Goal: Use online tool/utility: Utilize a website feature to perform a specific function

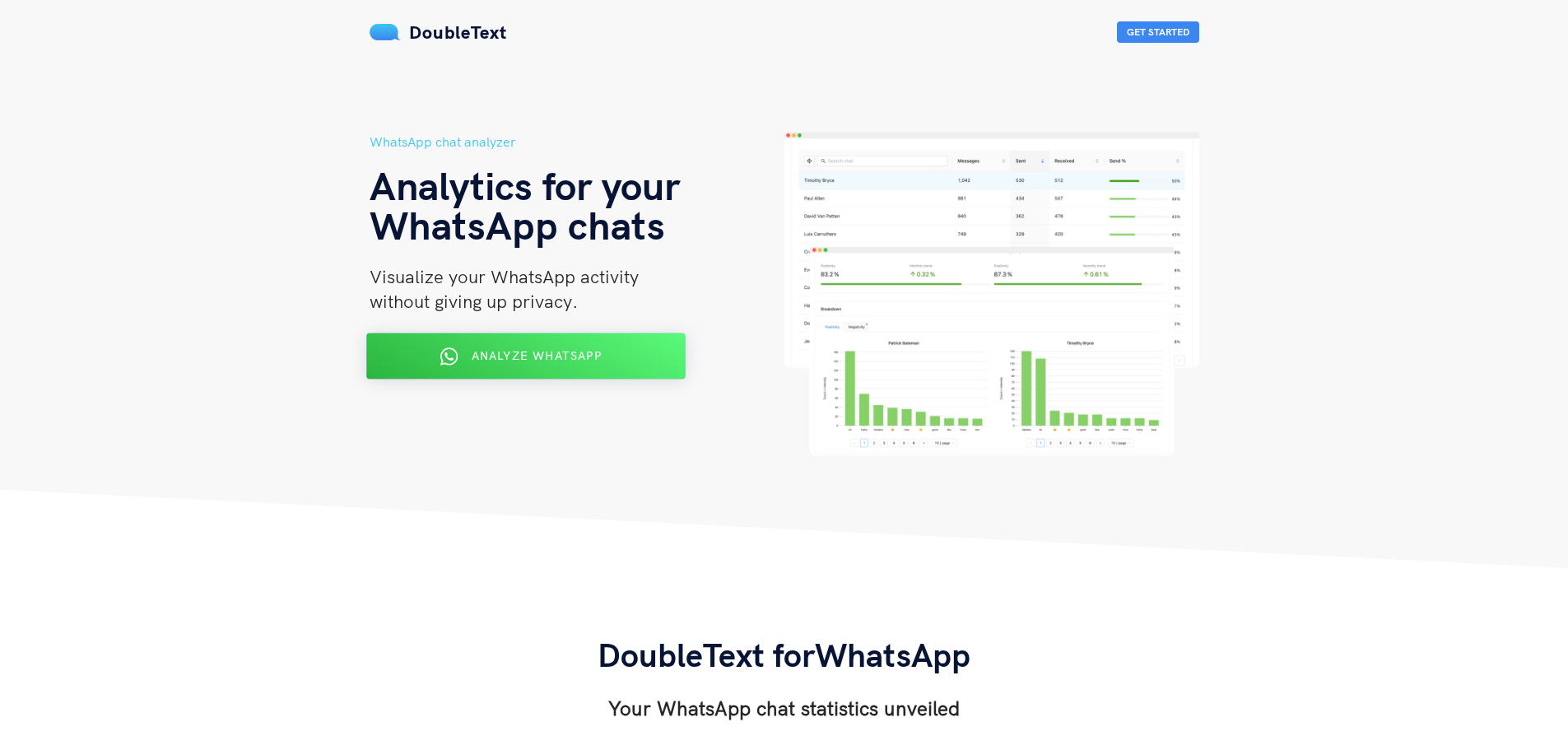
click at [625, 377] on button "Analyze WhatsApp" at bounding box center [526, 357] width 319 height 46
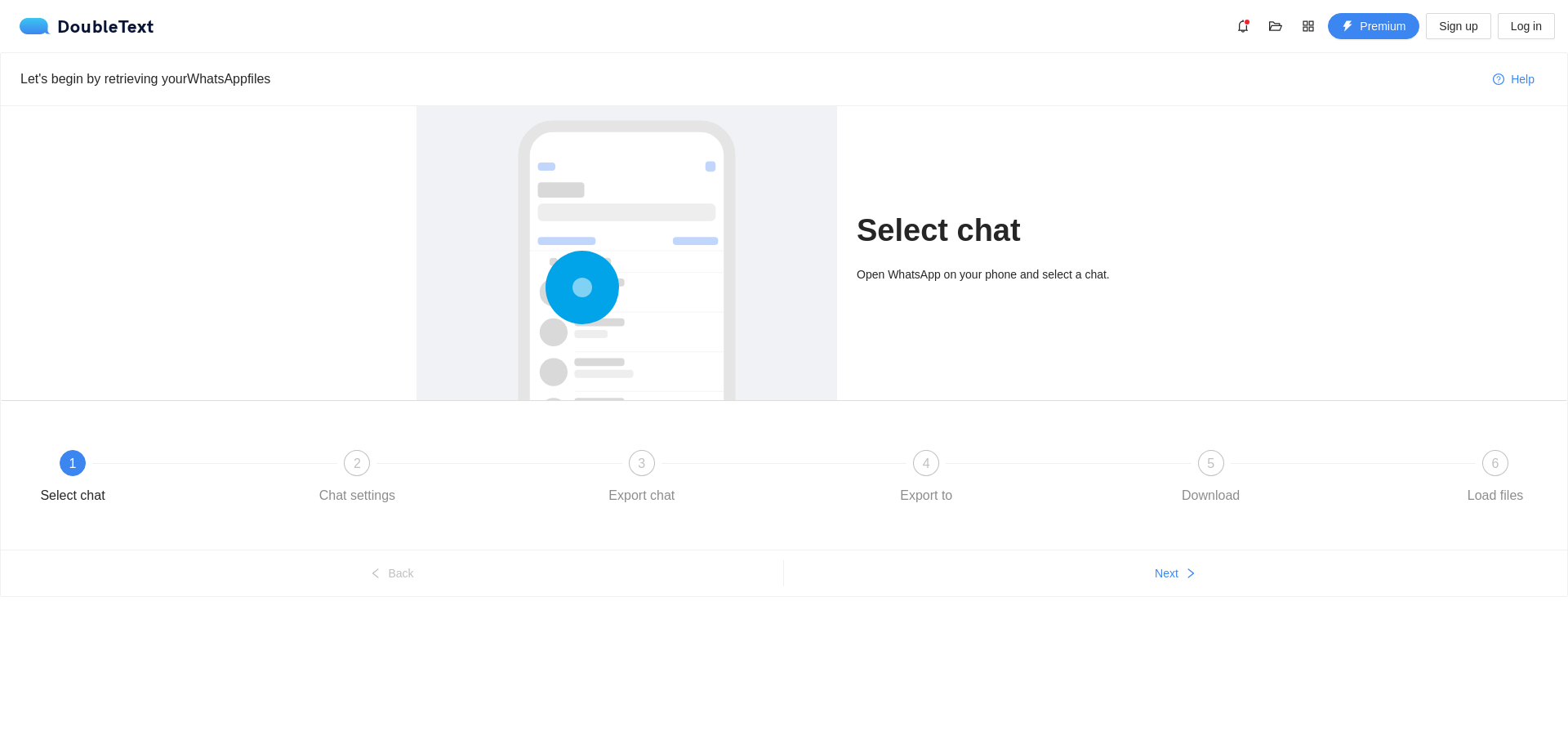
click at [1055, 296] on div "Select chat Open WhatsApp on your phone and select a chat." at bounding box center [1004, 253] width 295 height 294
click at [1177, 571] on span "Next" at bounding box center [1166, 572] width 24 height 18
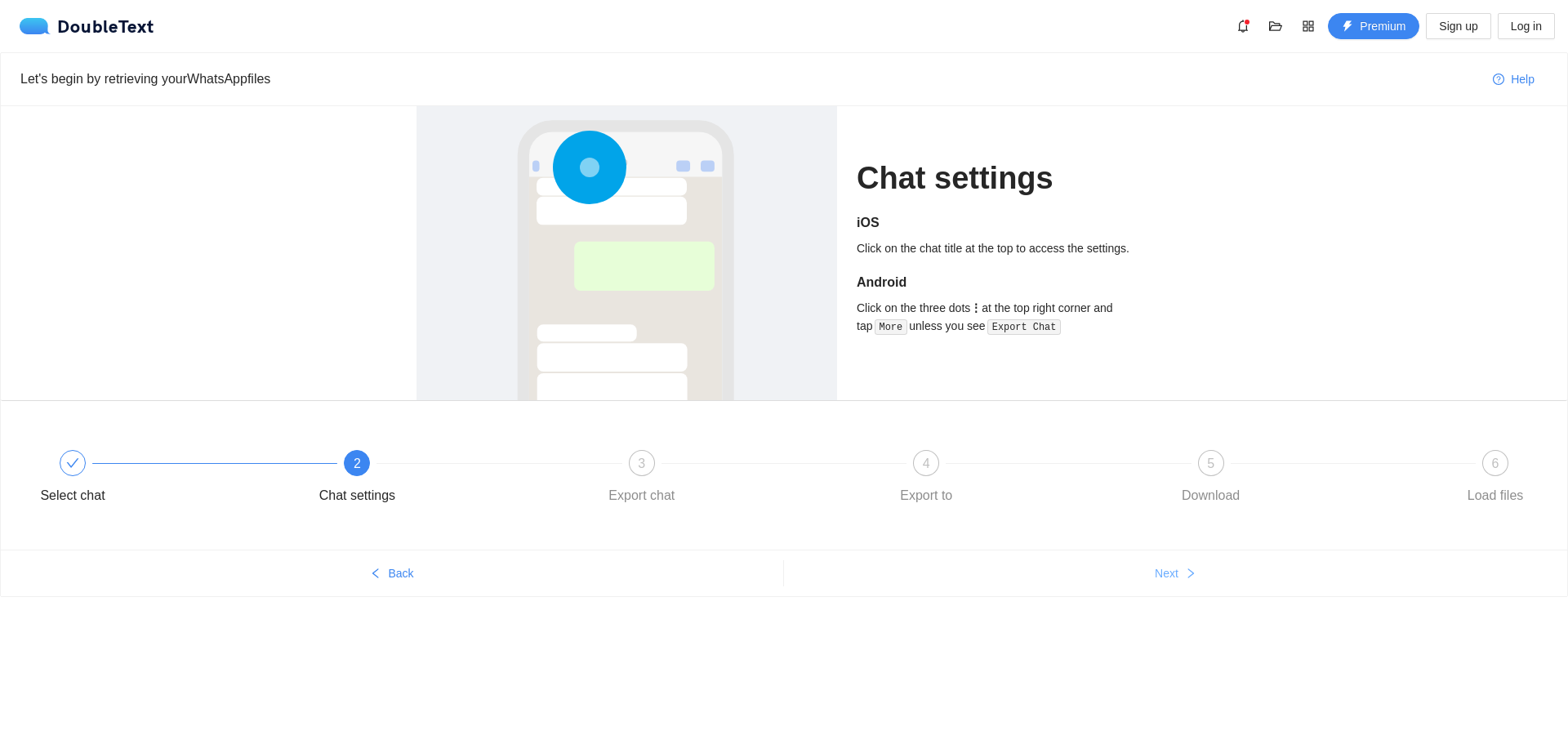
click at [1177, 571] on span "Next" at bounding box center [1166, 572] width 24 height 18
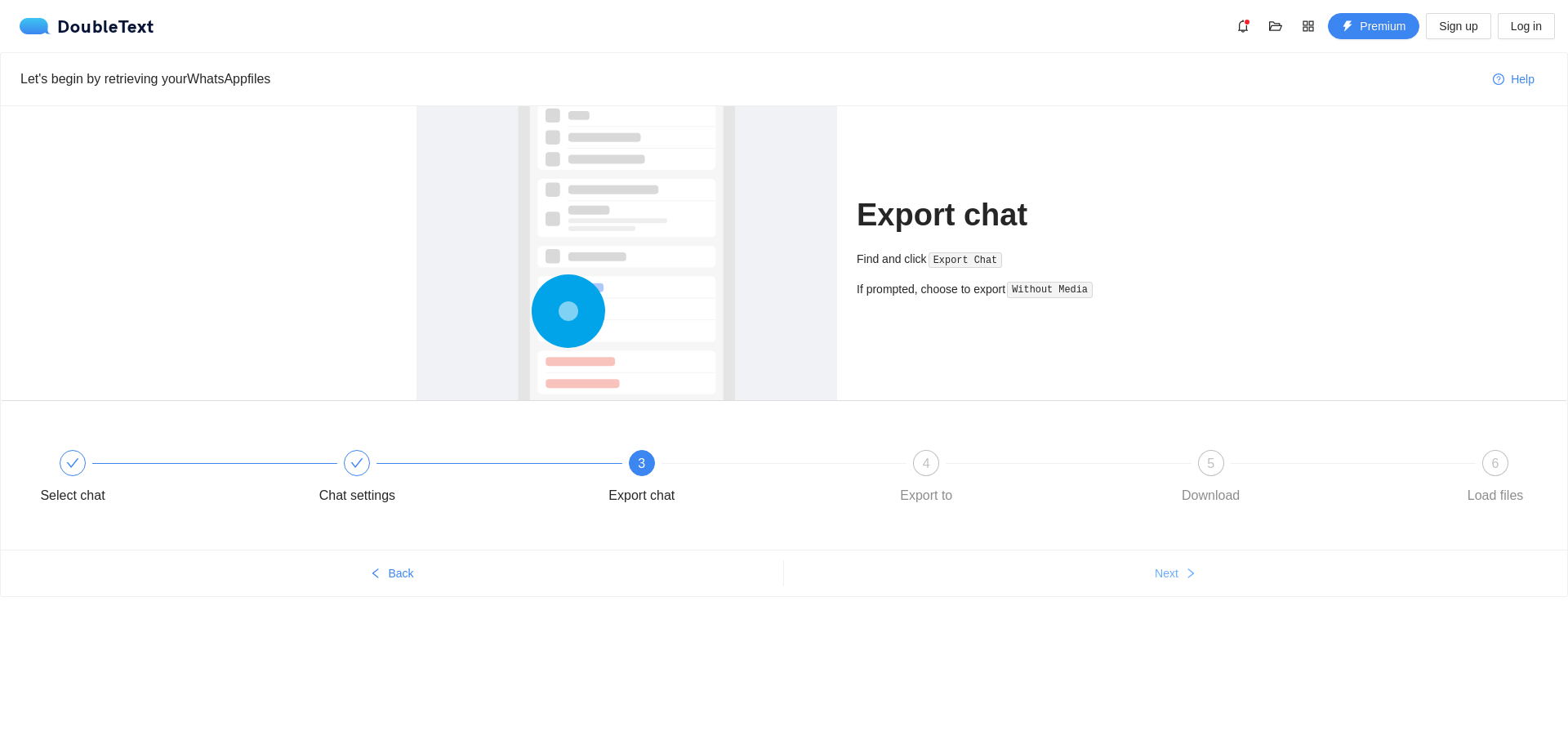
click at [1177, 571] on span "Next" at bounding box center [1166, 572] width 24 height 18
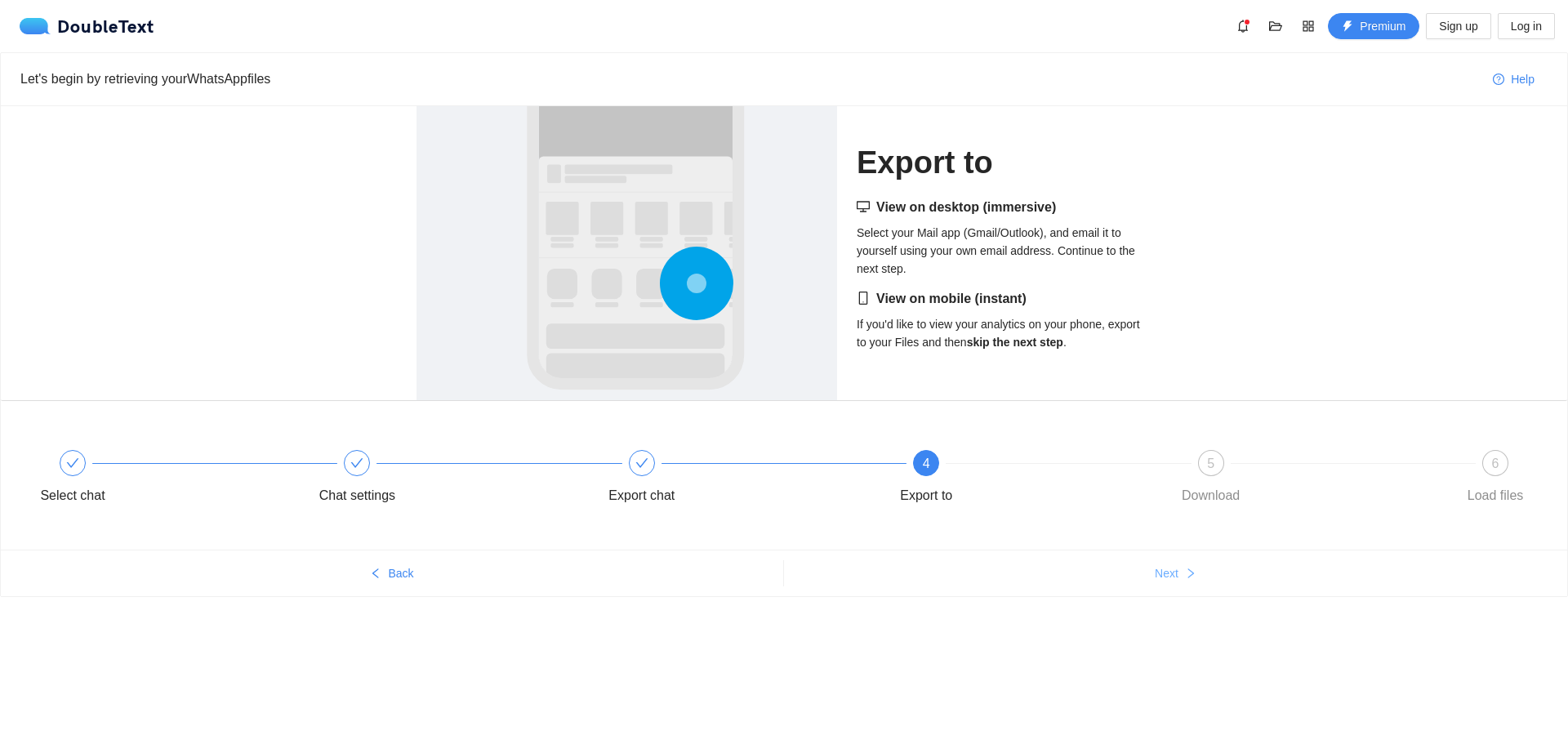
click at [1177, 571] on span "Next" at bounding box center [1166, 572] width 24 height 18
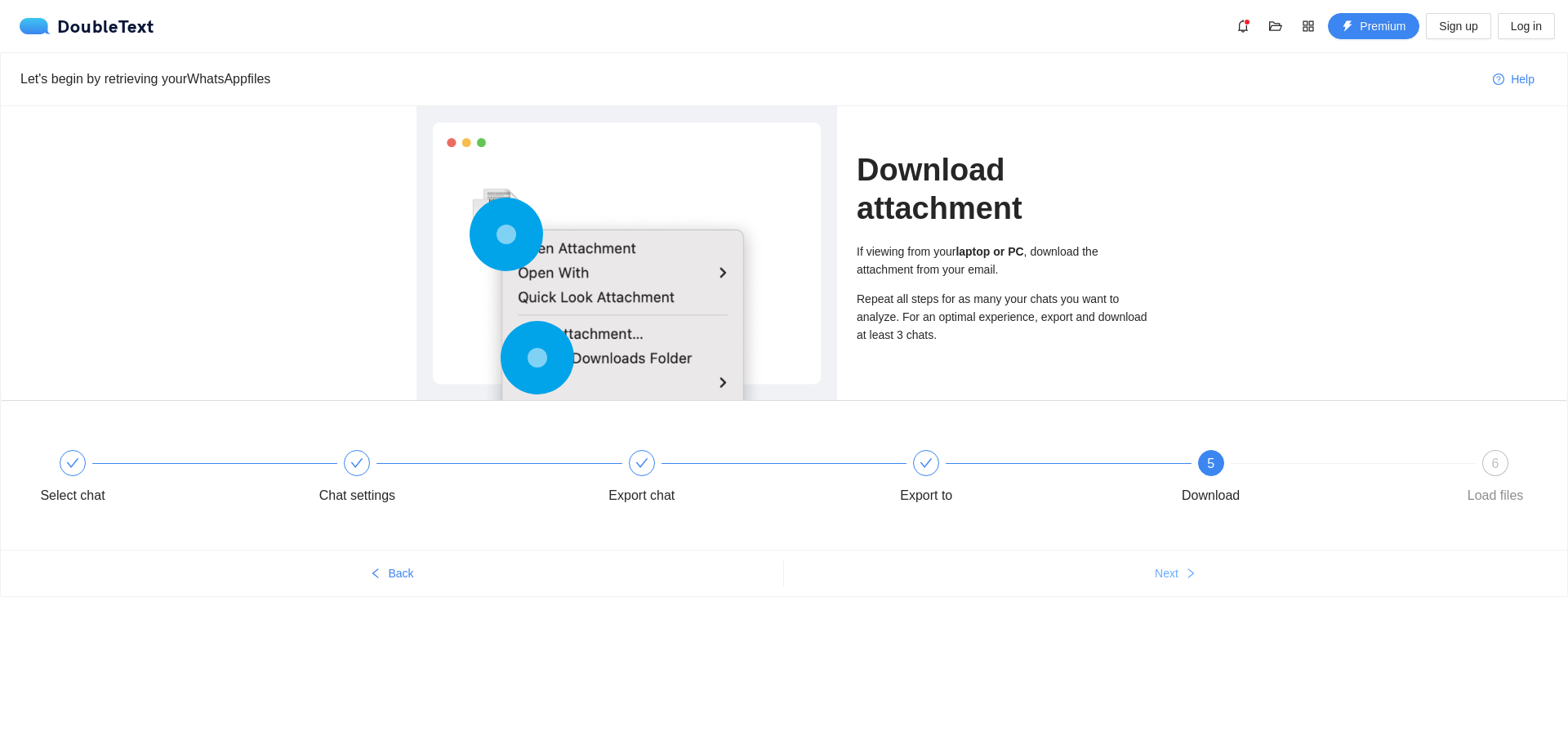
click at [1177, 571] on span "Next" at bounding box center [1166, 572] width 24 height 18
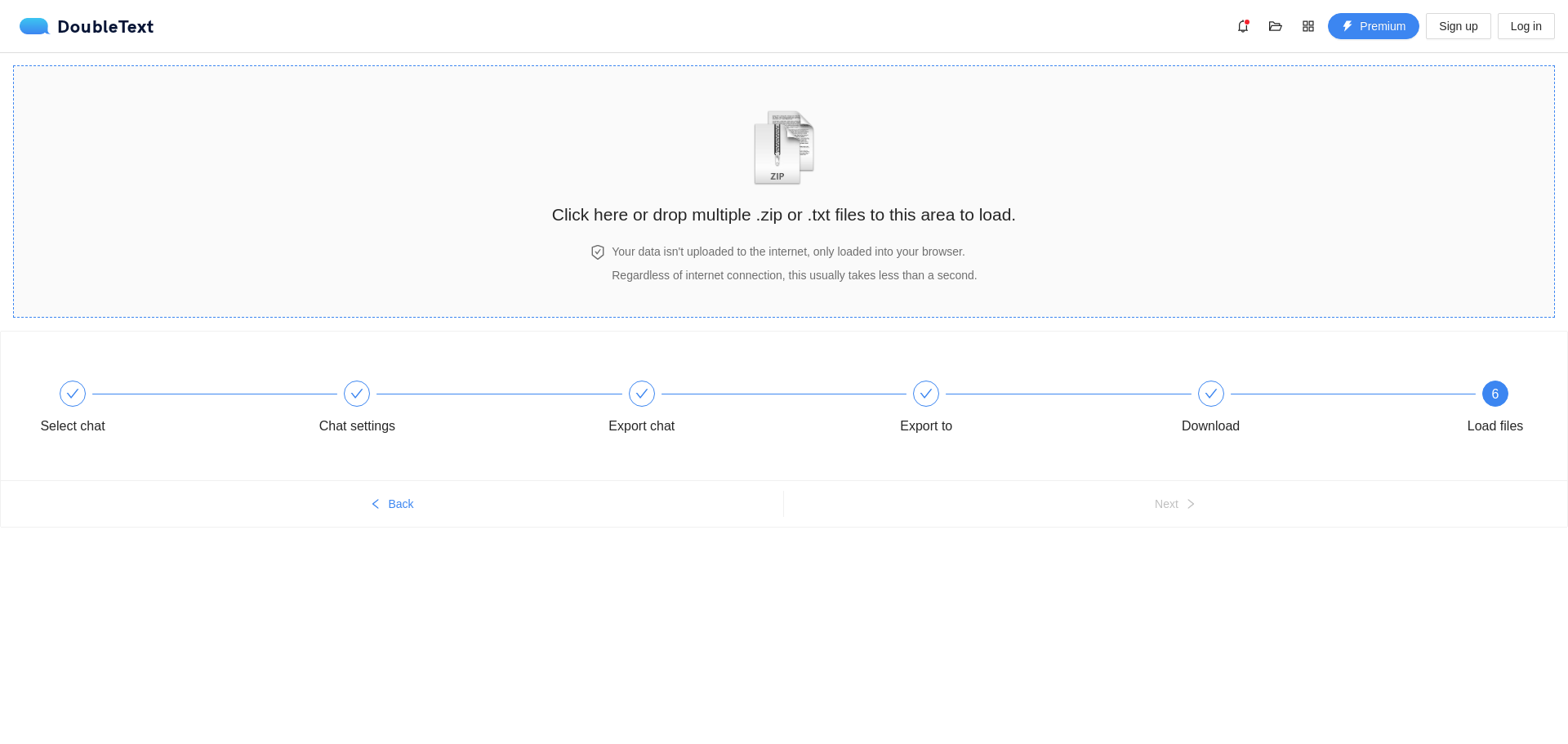
click at [820, 152] on img "zipOrTextIcon" at bounding box center [784, 148] width 76 height 75
click at [881, 236] on div "Click here or drop multiple .zip or .txt files to this area to load." at bounding box center [784, 158] width 464 height 154
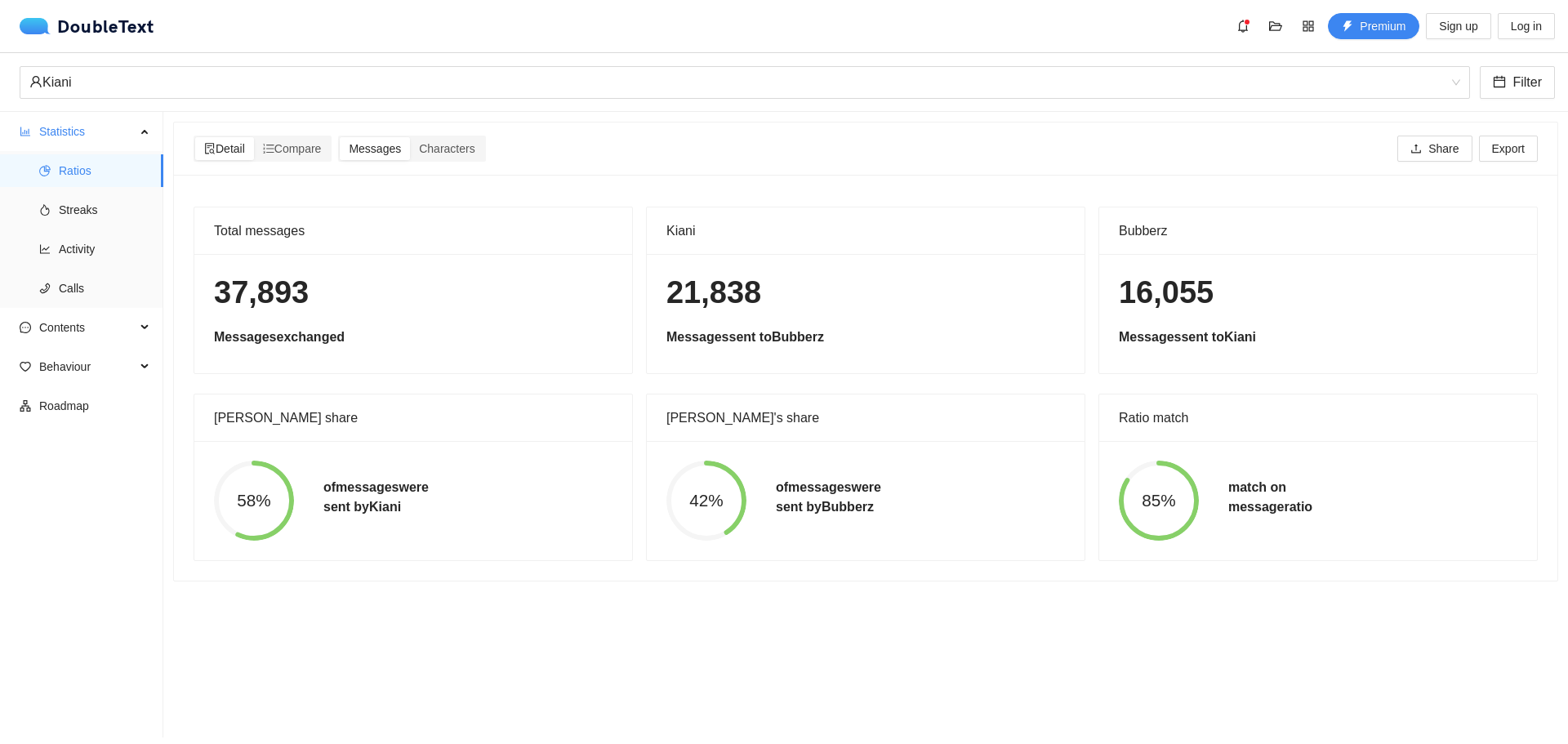
click at [954, 339] on h5 "Messages sent to Bubberz" at bounding box center [866, 337] width 399 height 20
click at [88, 201] on span "Streaks" at bounding box center [105, 210] width 92 height 32
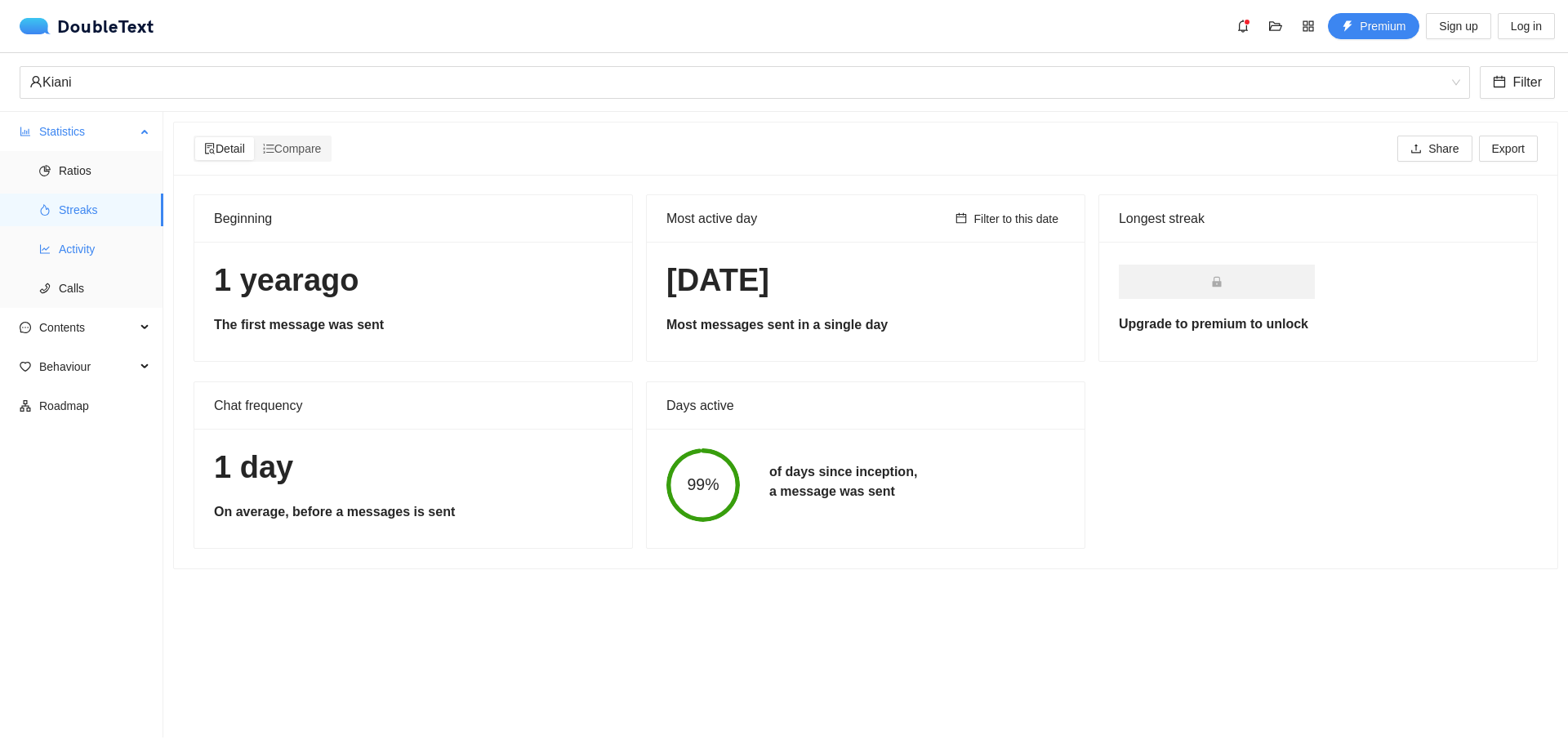
click at [97, 246] on span "Activity" at bounding box center [105, 249] width 92 height 32
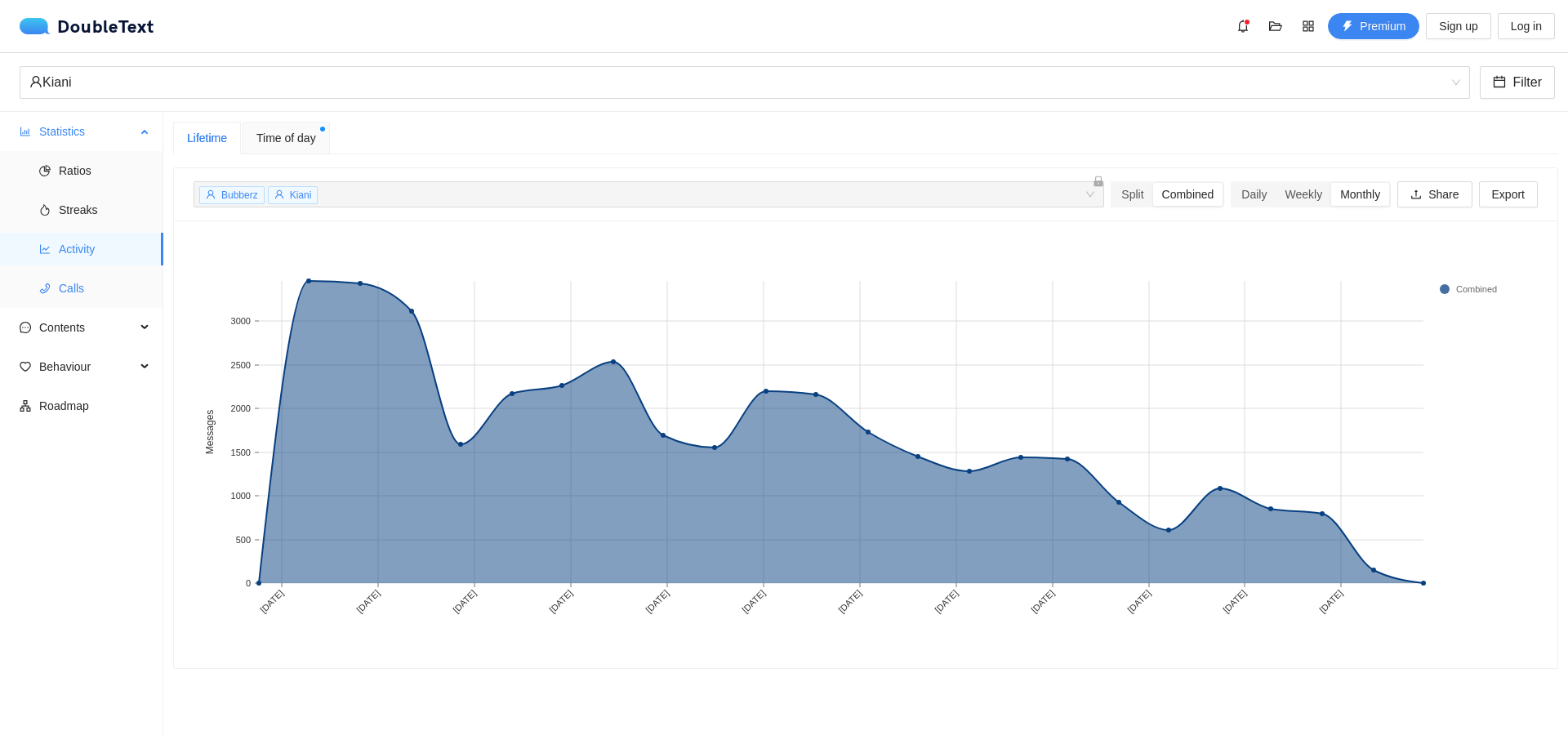
click at [111, 281] on span "Calls" at bounding box center [105, 288] width 92 height 32
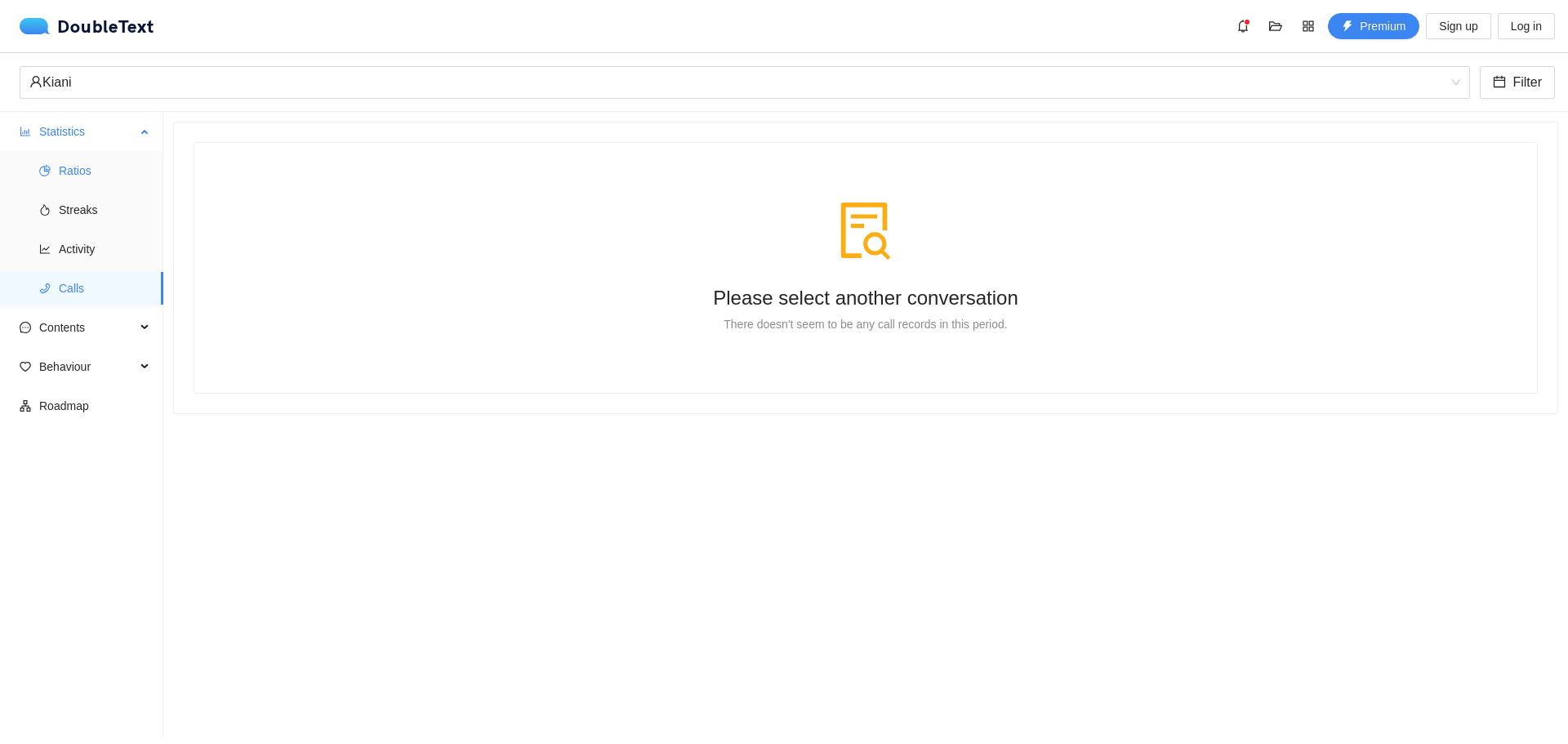
click at [83, 175] on span "Ratios" at bounding box center [105, 171] width 92 height 32
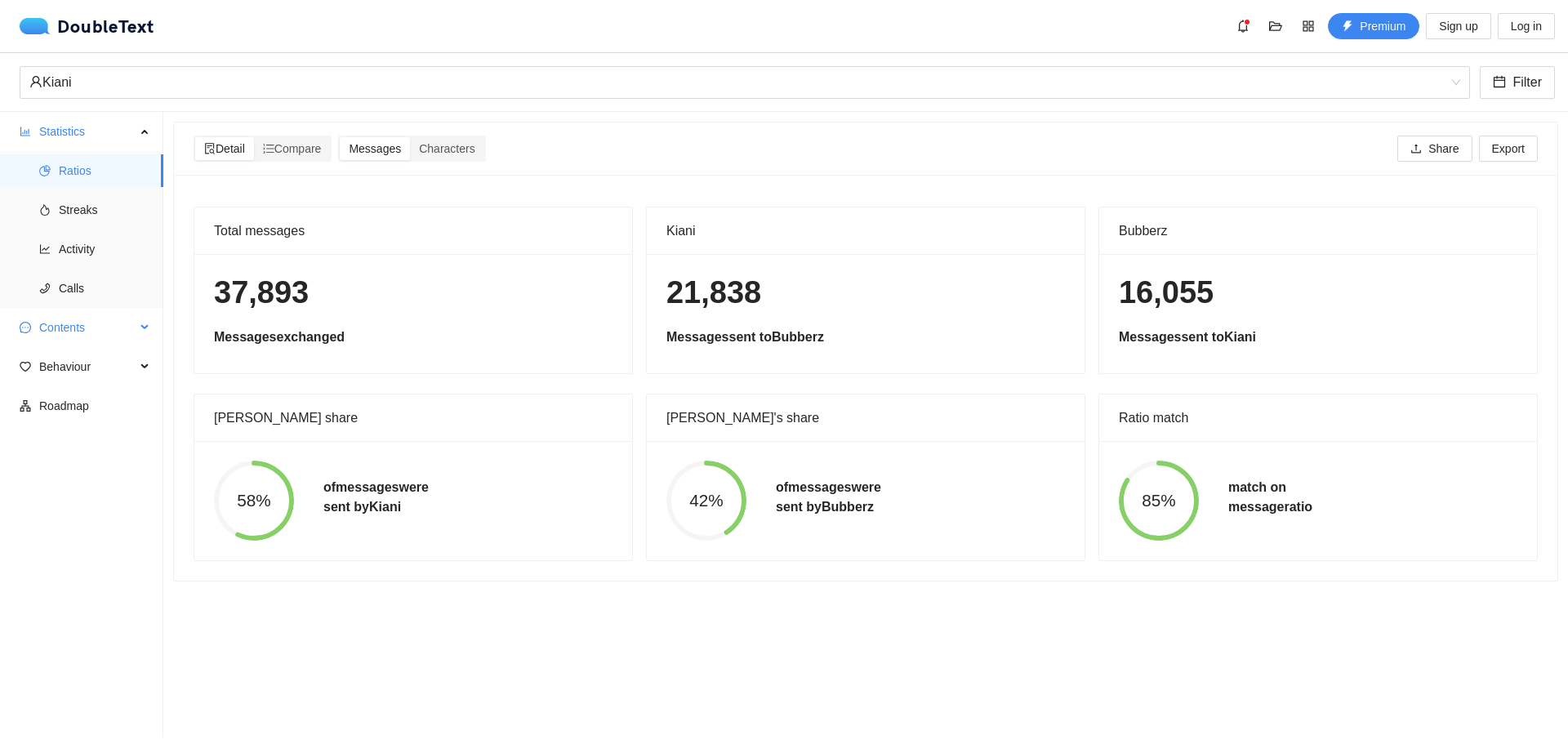
click at [115, 334] on span "Contents" at bounding box center [87, 327] width 96 height 32
click at [115, 378] on span "Word Cloud" at bounding box center [105, 366] width 92 height 32
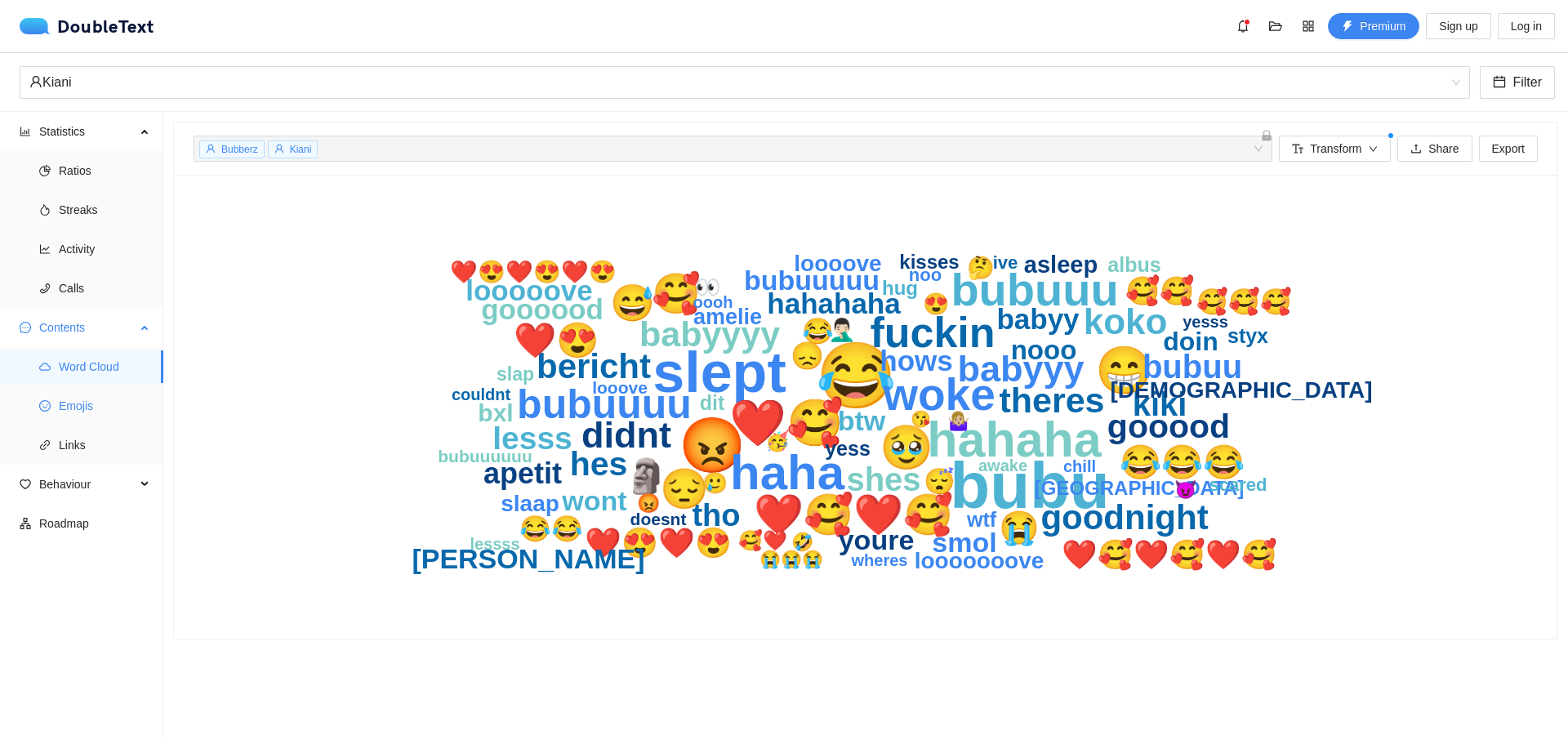
click at [100, 402] on span "Emojis" at bounding box center [105, 405] width 92 height 32
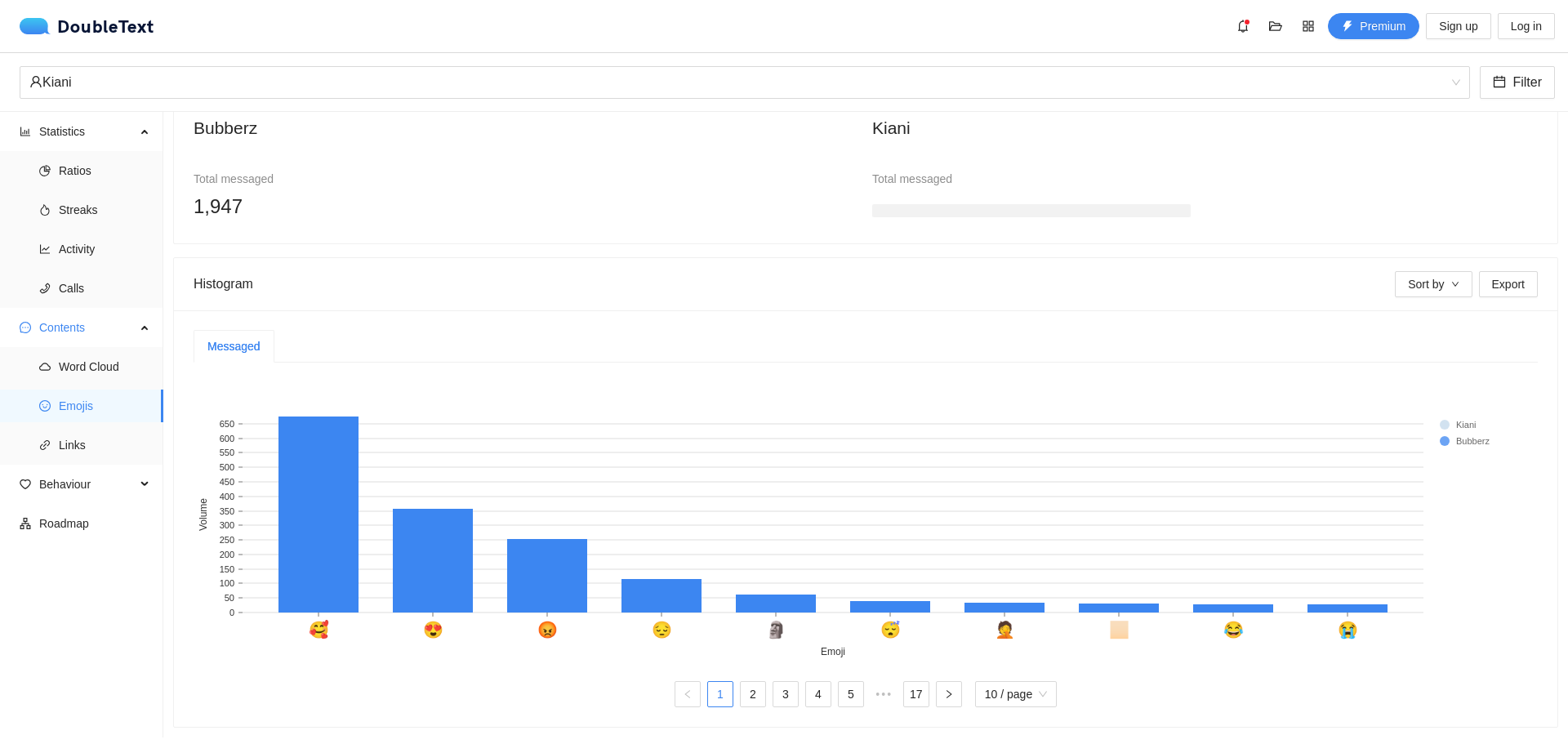
scroll to position [93, 0]
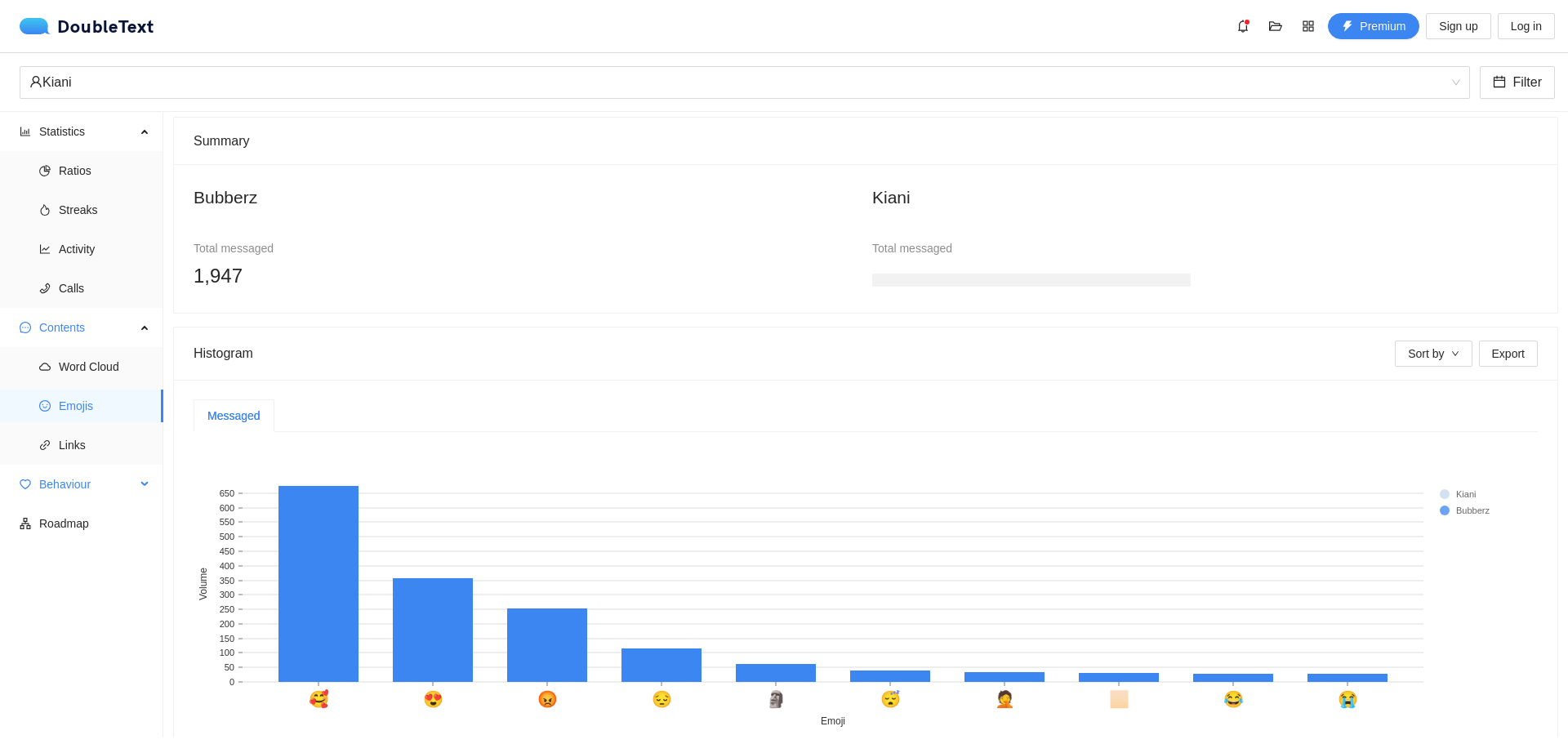
click at [99, 473] on span "Behaviour" at bounding box center [87, 484] width 96 height 32
click at [111, 521] on span "Engagement" at bounding box center [105, 523] width 92 height 32
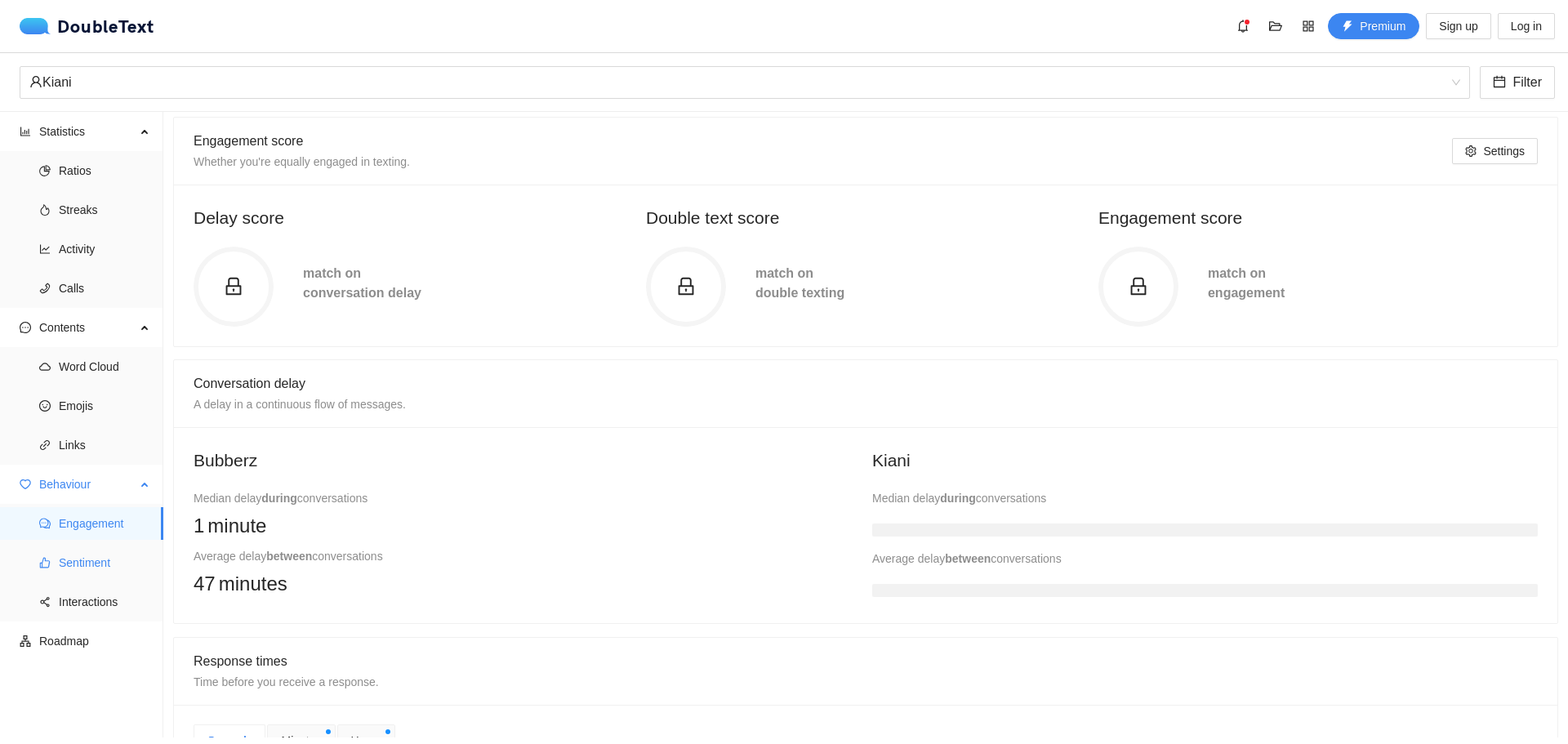
click at [105, 554] on span "Sentiment" at bounding box center [105, 563] width 92 height 32
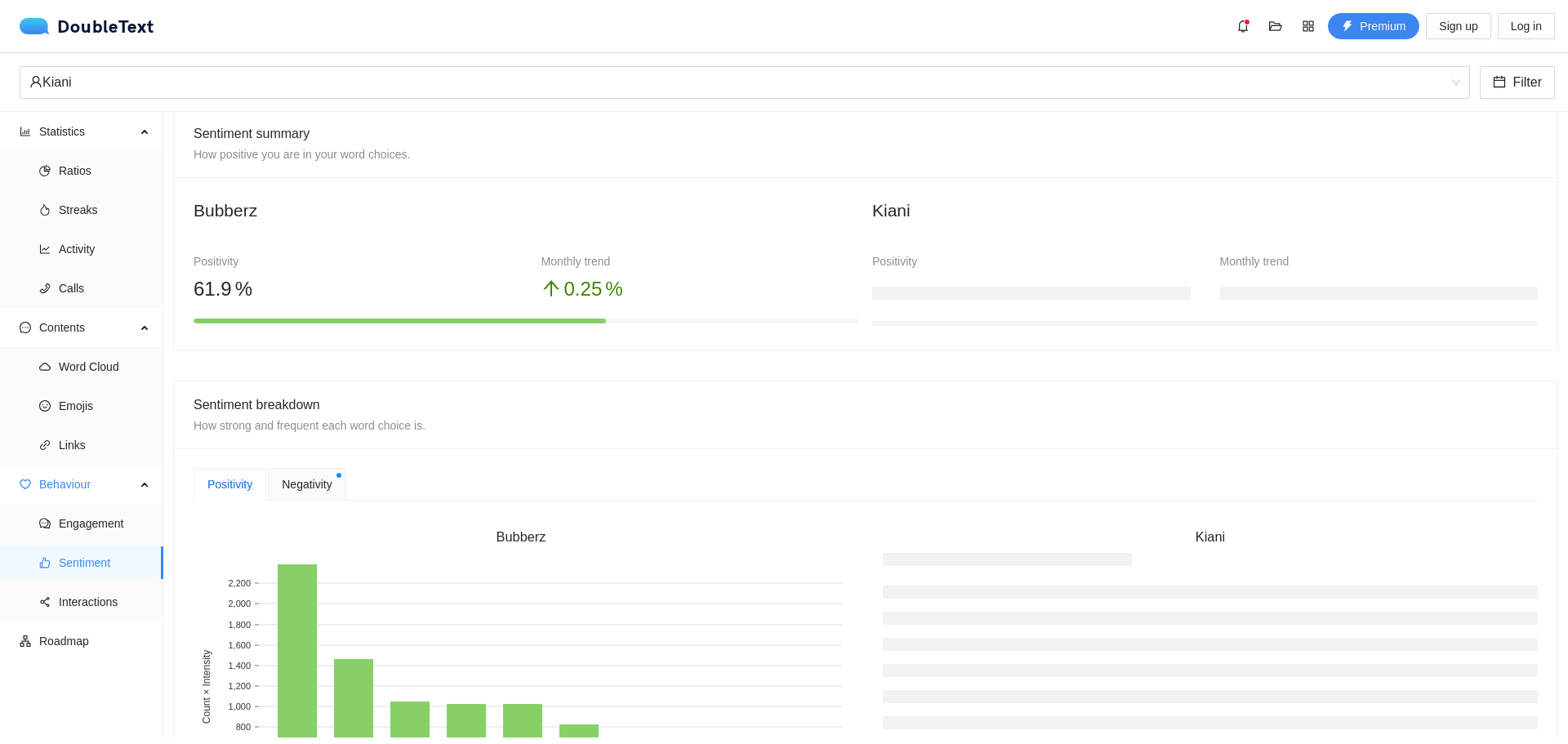
scroll to position [93, 0]
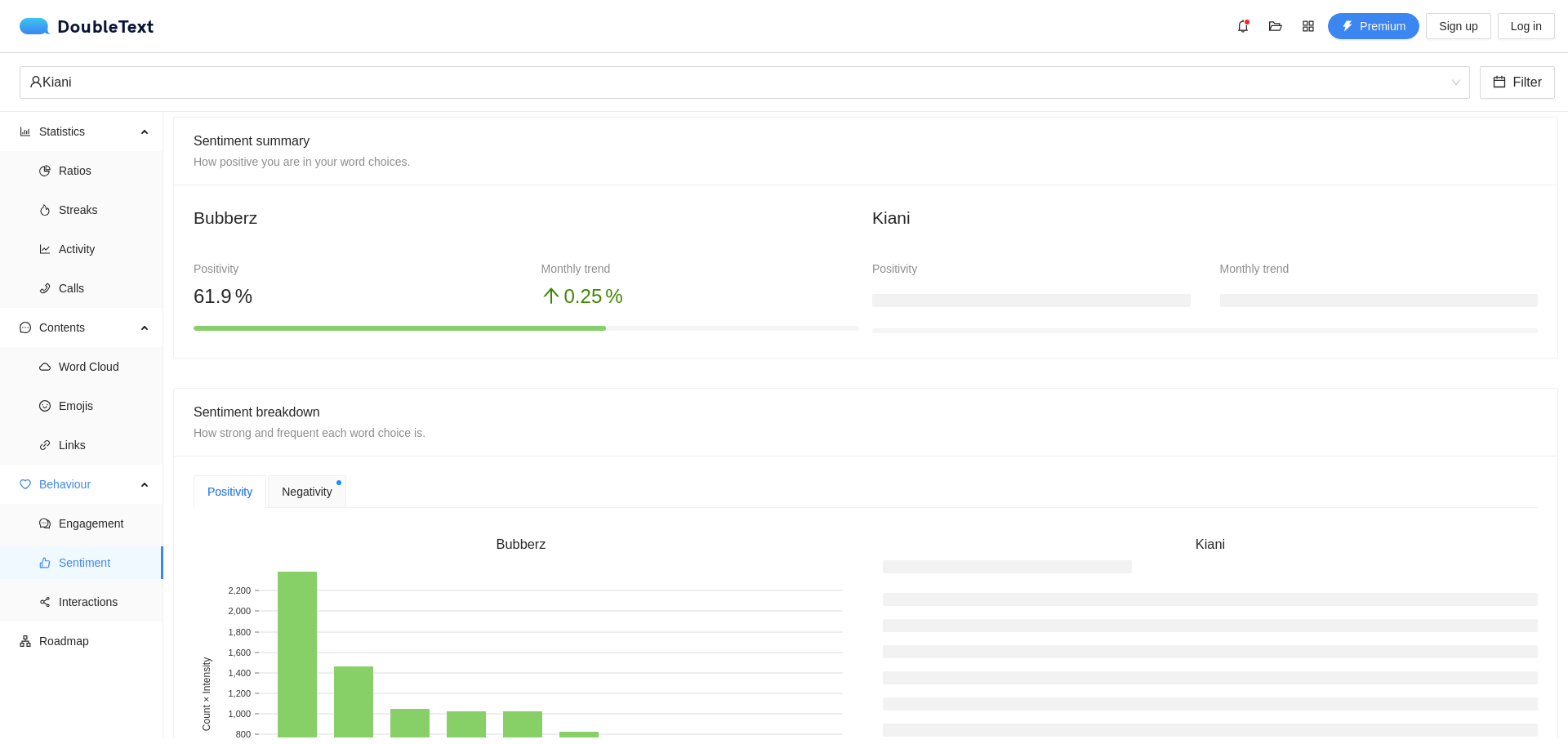
click at [964, 298] on h3 at bounding box center [1032, 300] width 319 height 13
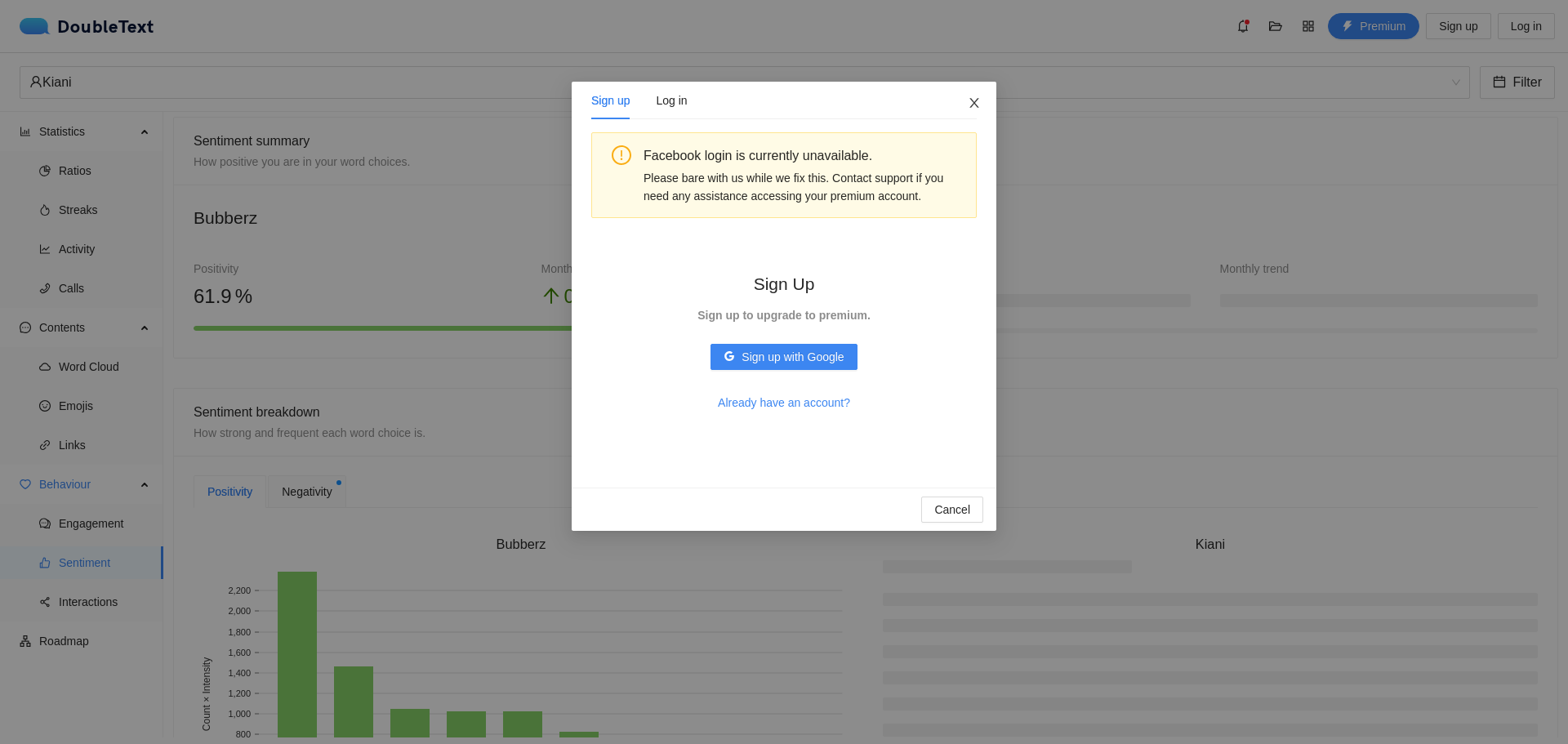
click at [977, 105] on icon "close" at bounding box center [974, 103] width 13 height 13
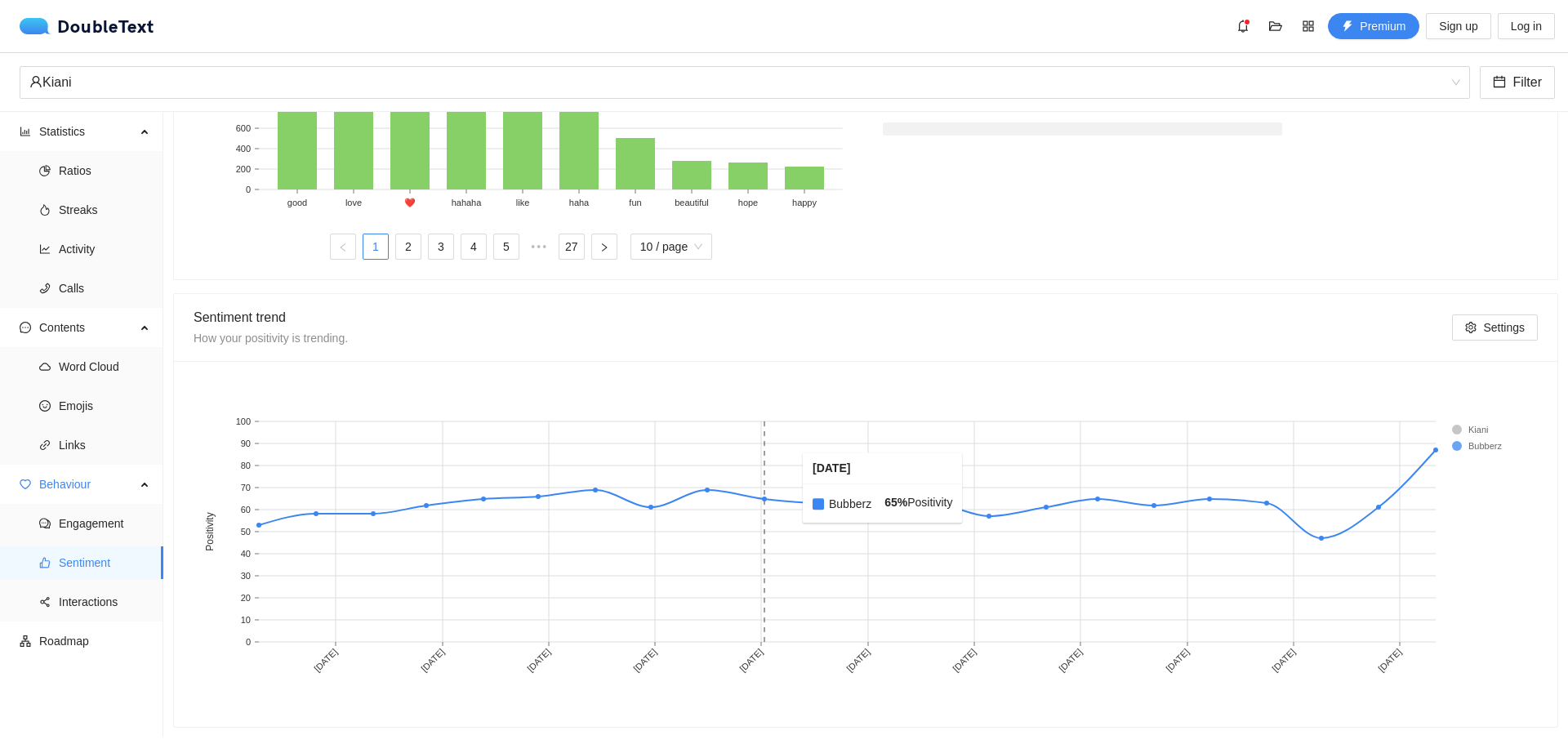
scroll to position [406, 0]
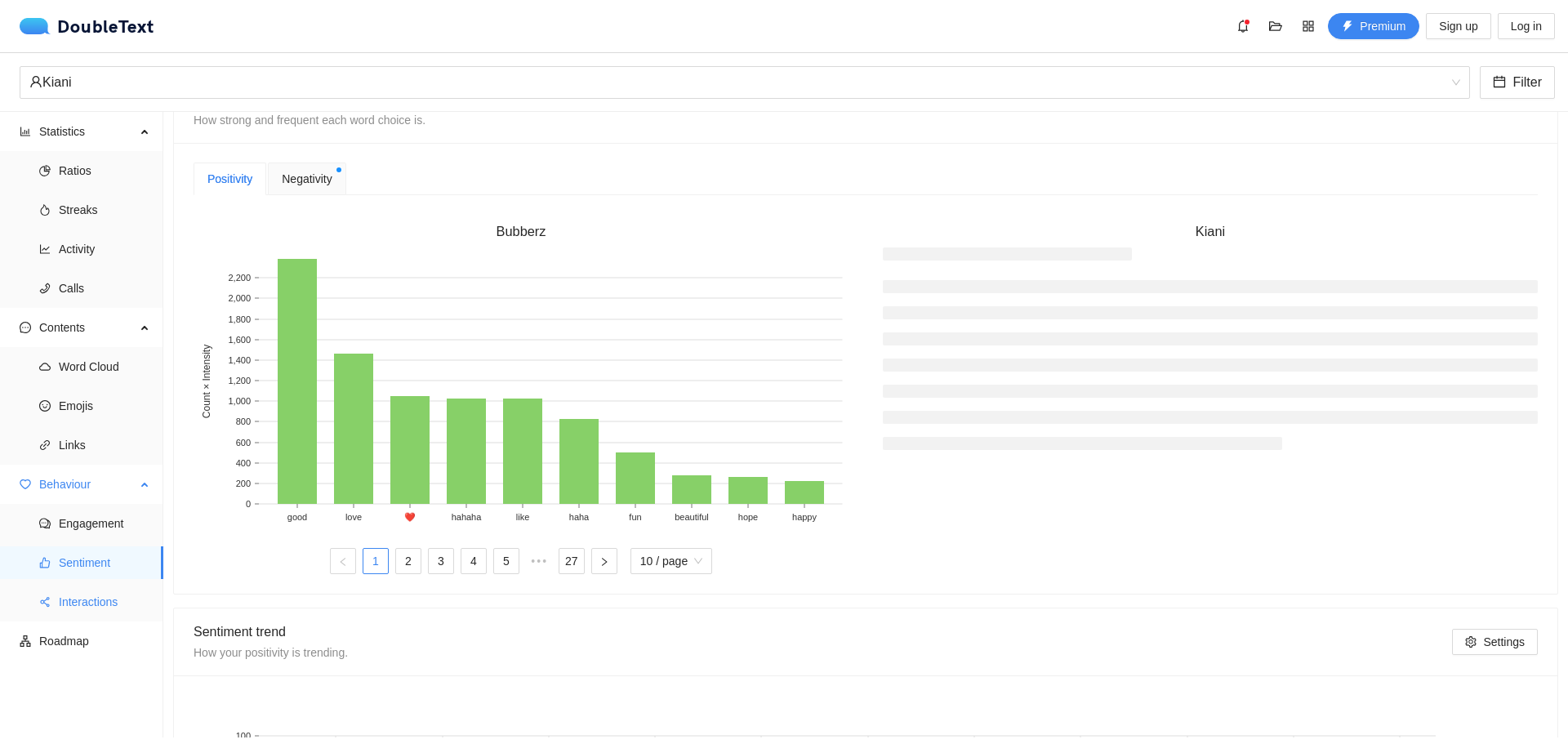
click at [63, 602] on span "Interactions" at bounding box center [105, 602] width 92 height 32
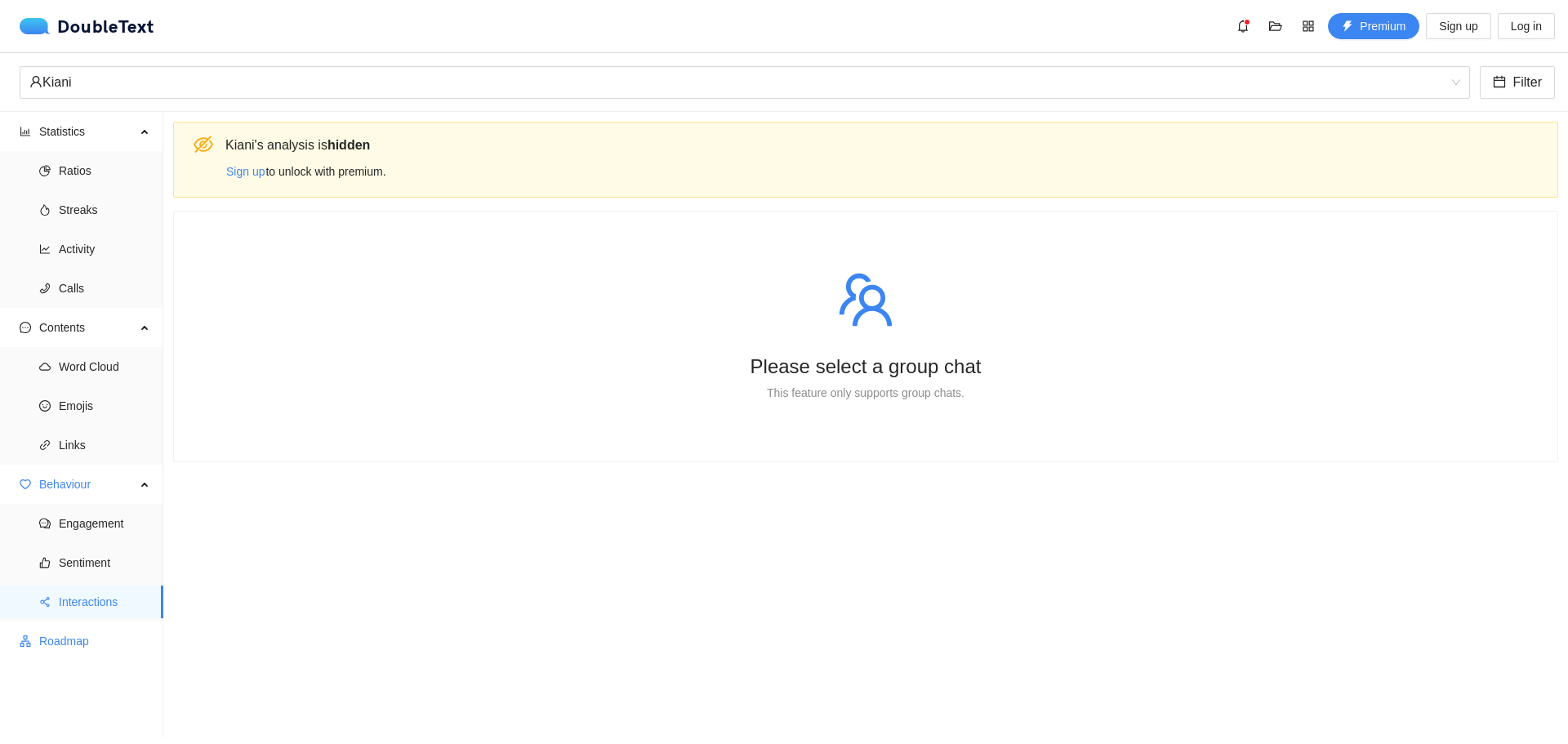
click at [77, 648] on span "Roadmap" at bounding box center [94, 641] width 111 height 32
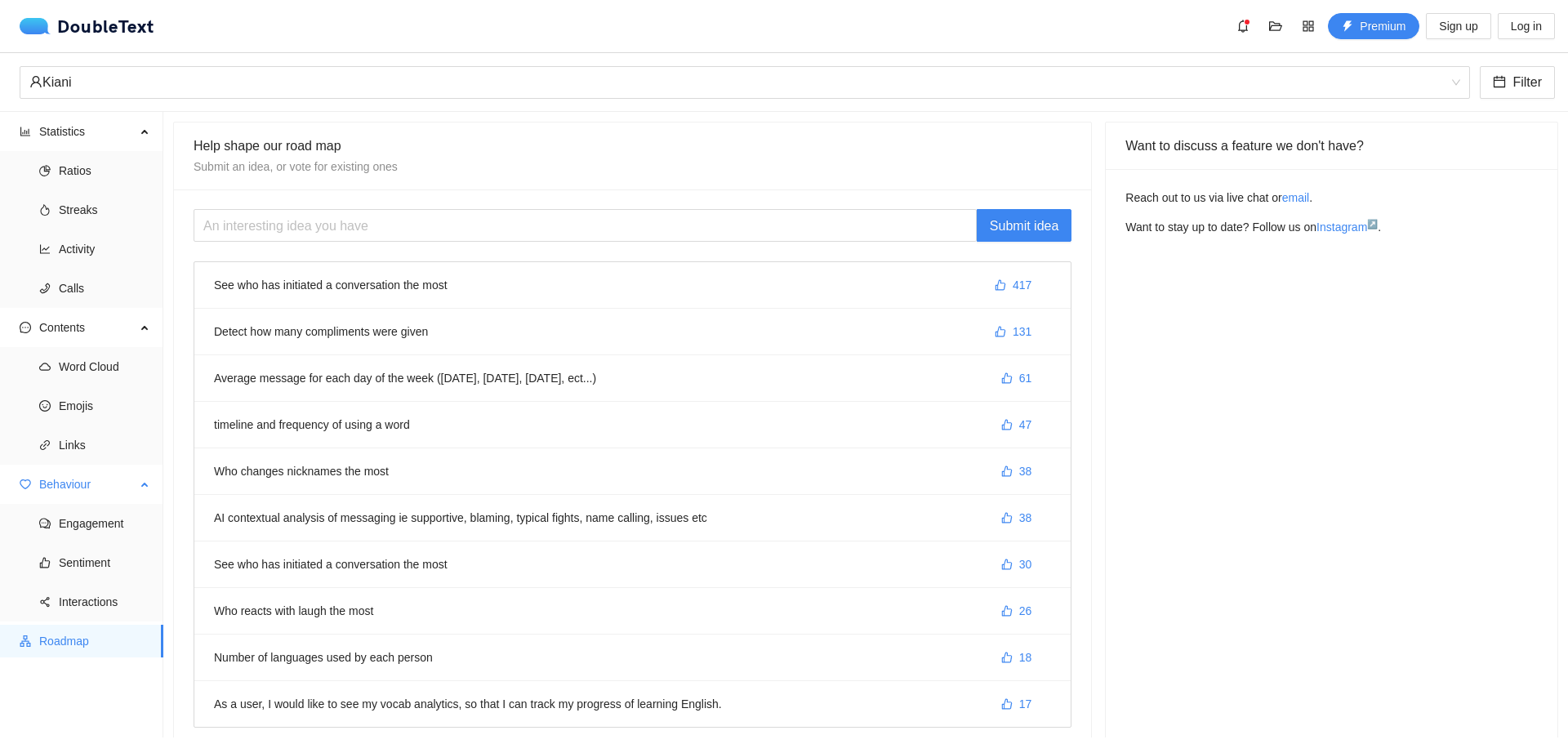
click at [97, 490] on span "Behaviour" at bounding box center [87, 484] width 96 height 32
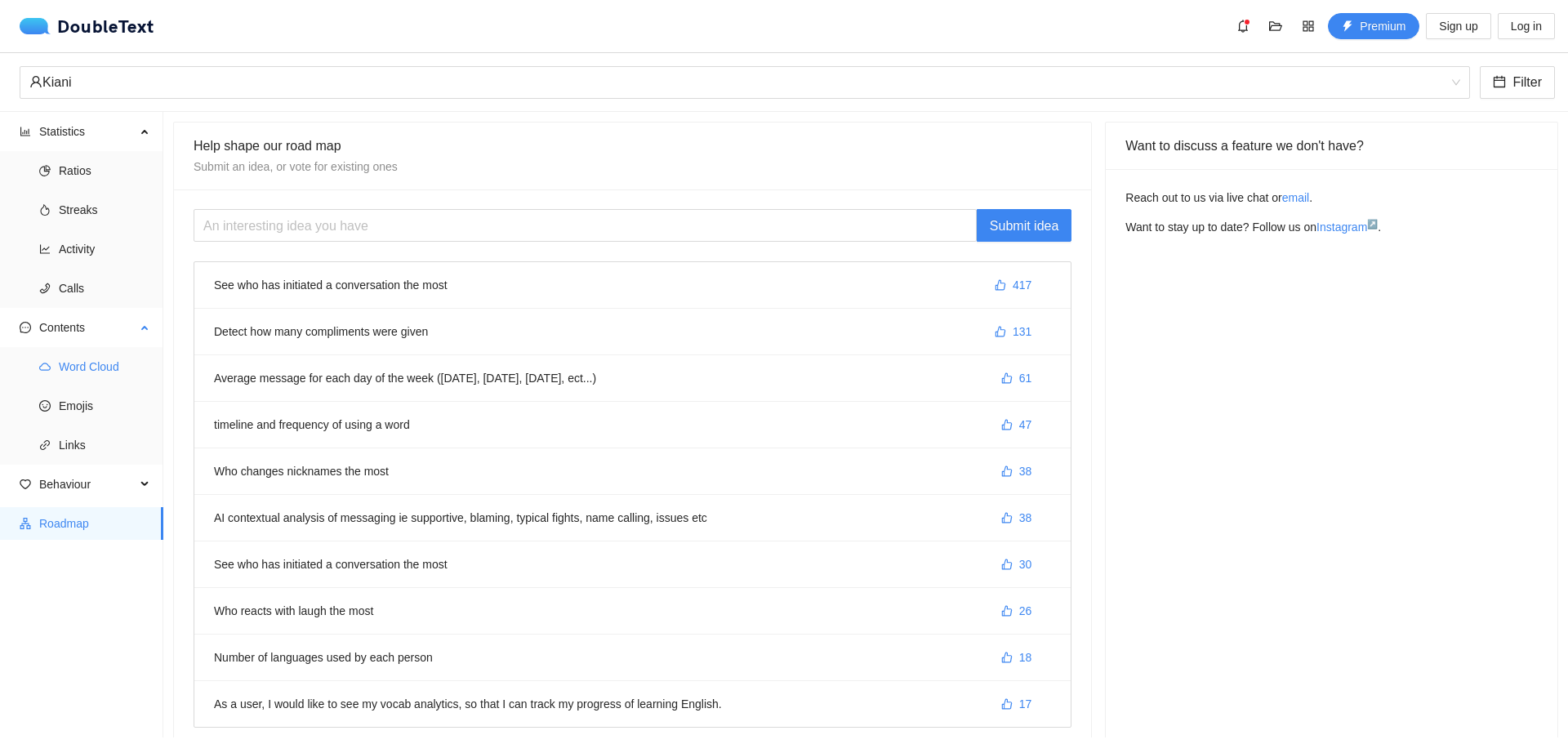
click at [98, 362] on span "Word Cloud" at bounding box center [105, 366] width 92 height 32
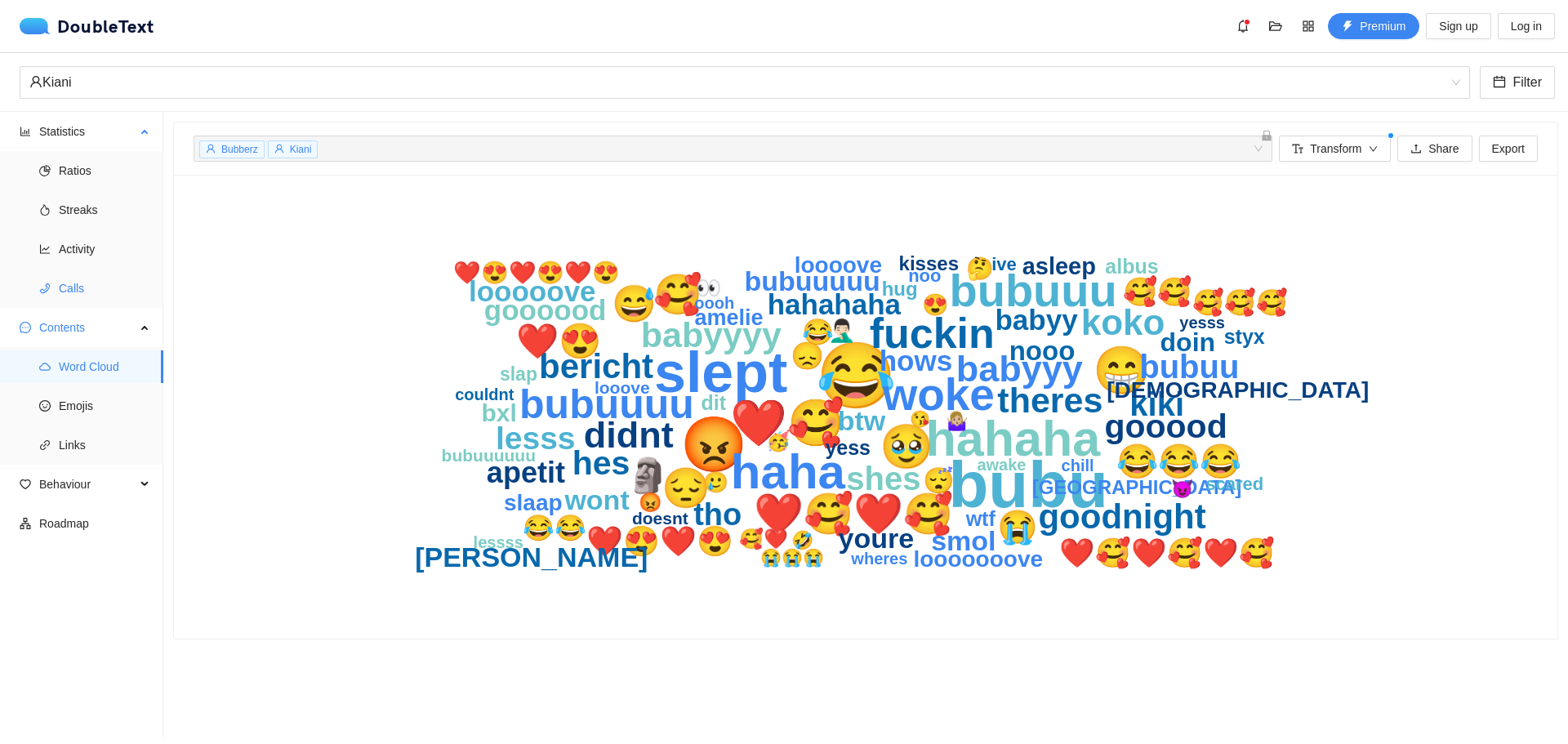
click at [124, 297] on span "Calls" at bounding box center [105, 288] width 92 height 32
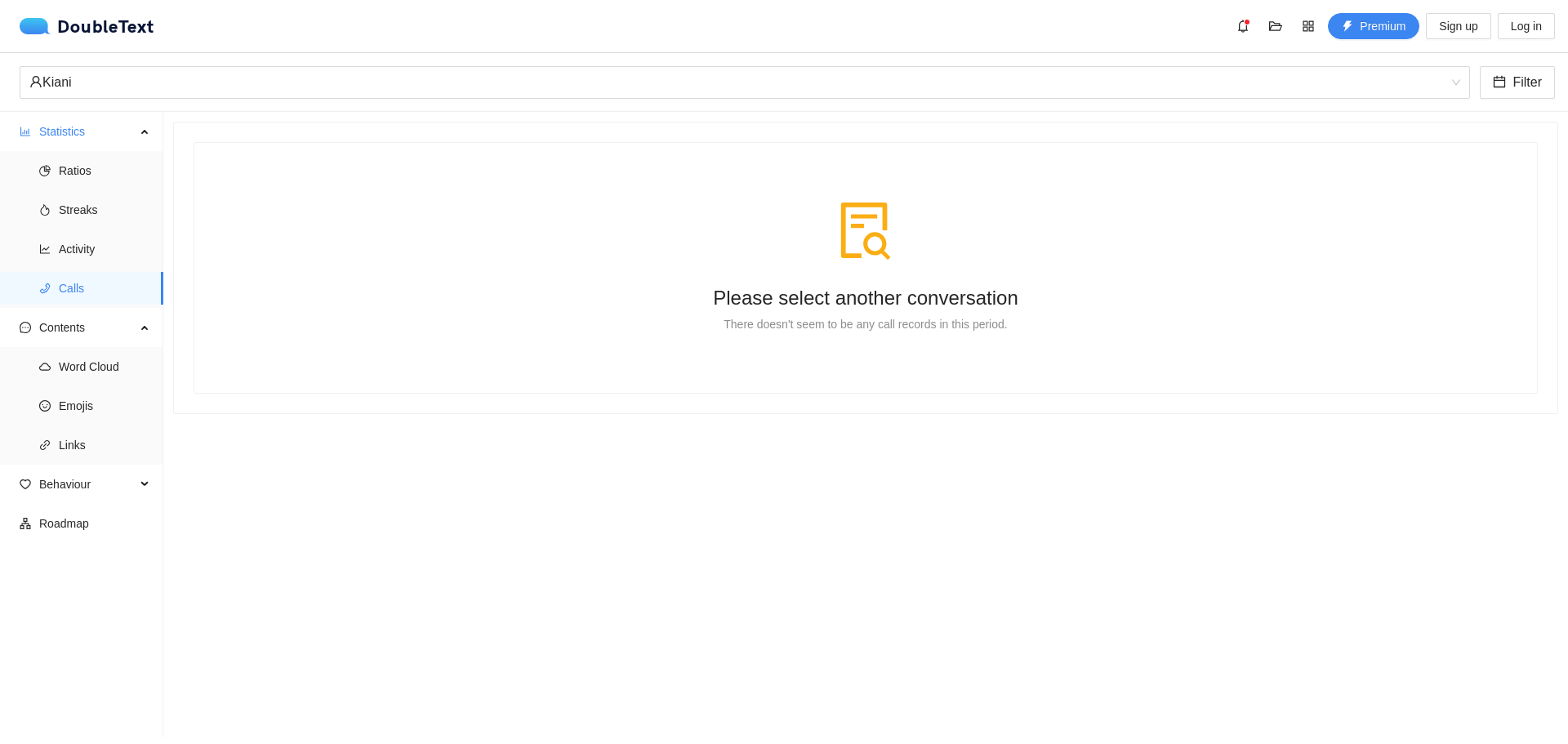
click at [933, 356] on div "Please select another conversation There doesn't seem to be any call records in…" at bounding box center [866, 267] width 1304 height 211
